Goal: Navigation & Orientation: Find specific page/section

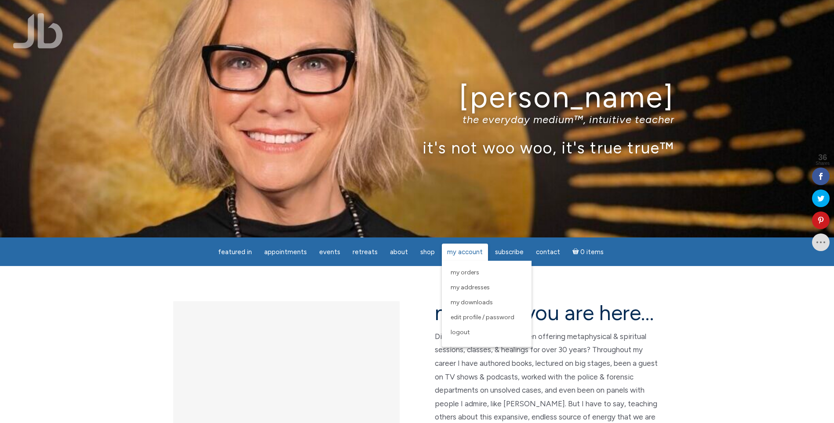
click at [462, 254] on span "My Account" at bounding box center [465, 252] width 36 height 8
click at [461, 251] on span "My Account" at bounding box center [465, 252] width 36 height 8
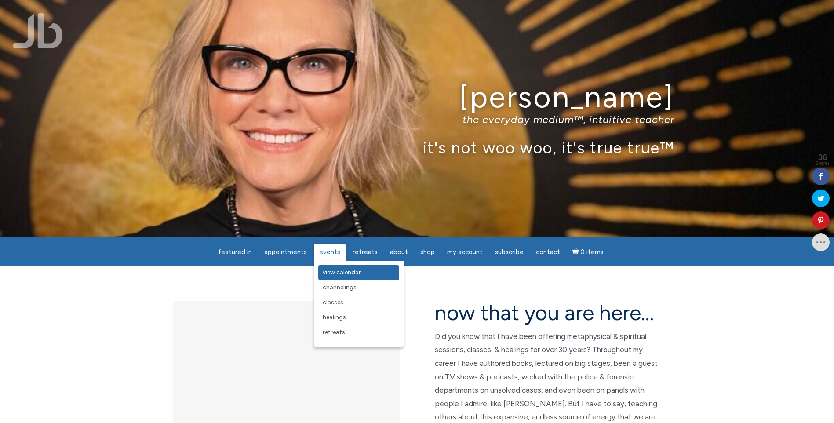
click at [334, 269] on span "View Calendar" at bounding box center [342, 272] width 38 height 7
